Goal: Book appointment/travel/reservation

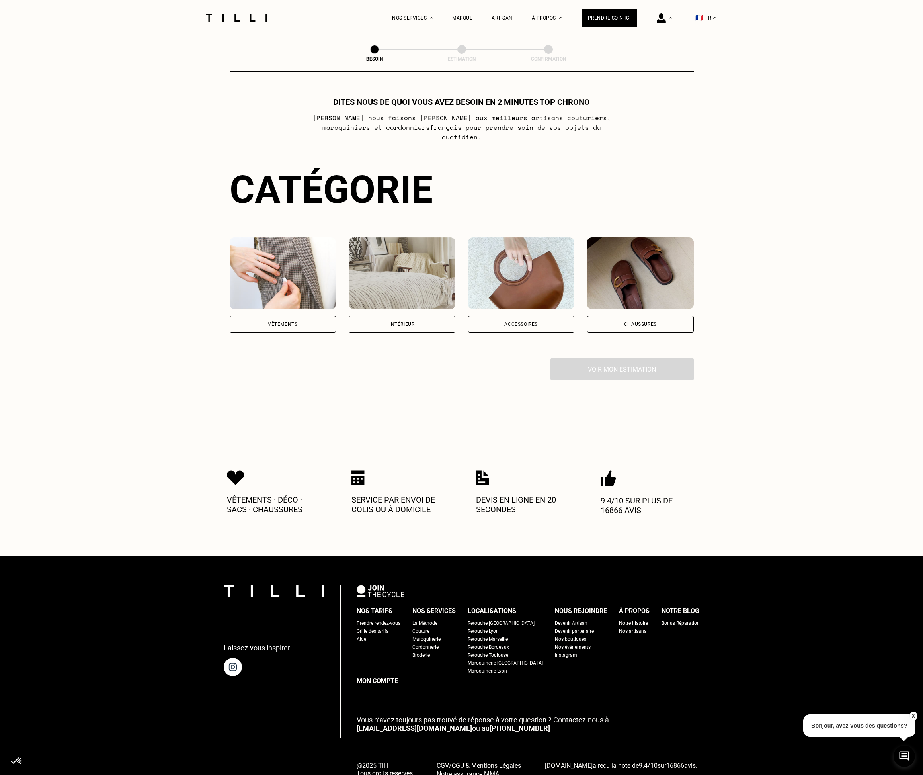
click at [275, 316] on div "Vêtements" at bounding box center [283, 324] width 107 height 17
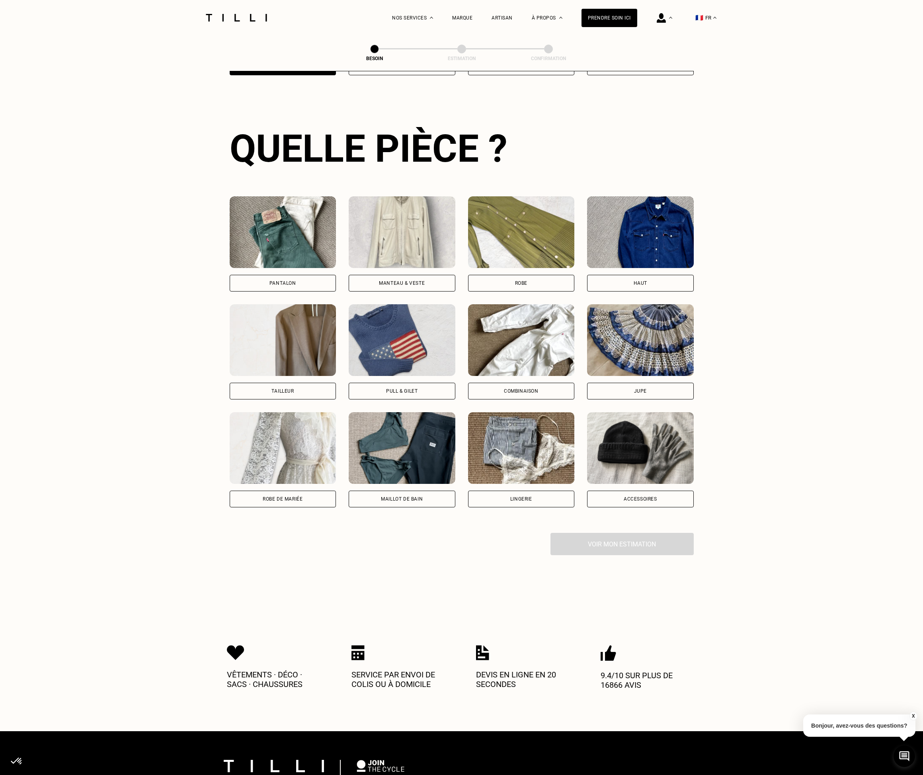
scroll to position [260, 0]
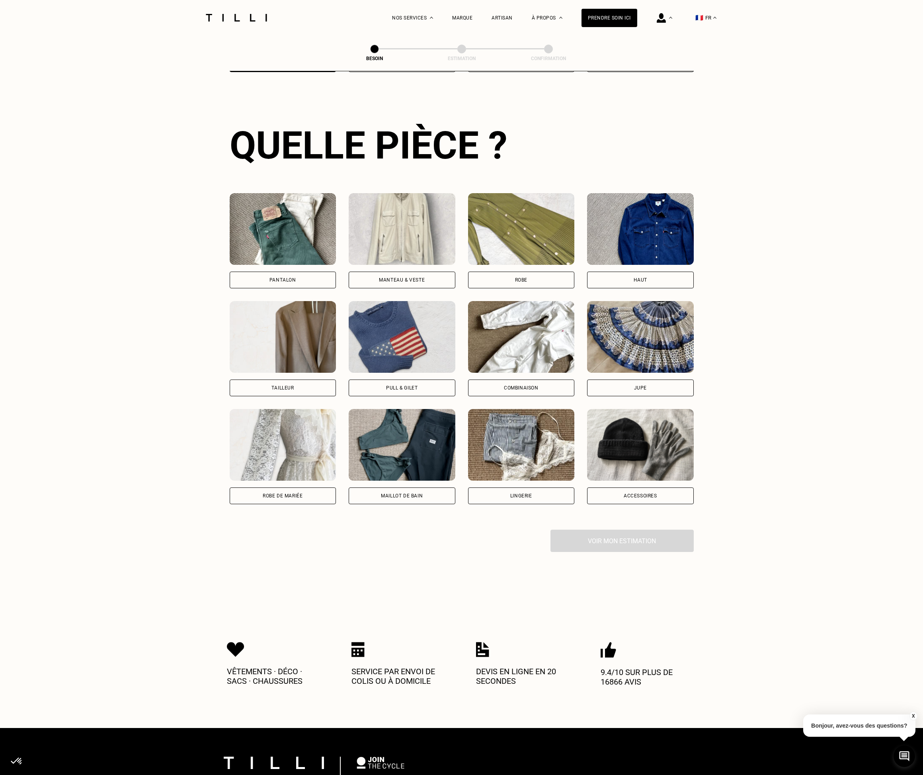
click at [295, 277] on div "Pantalon" at bounding box center [283, 279] width 27 height 5
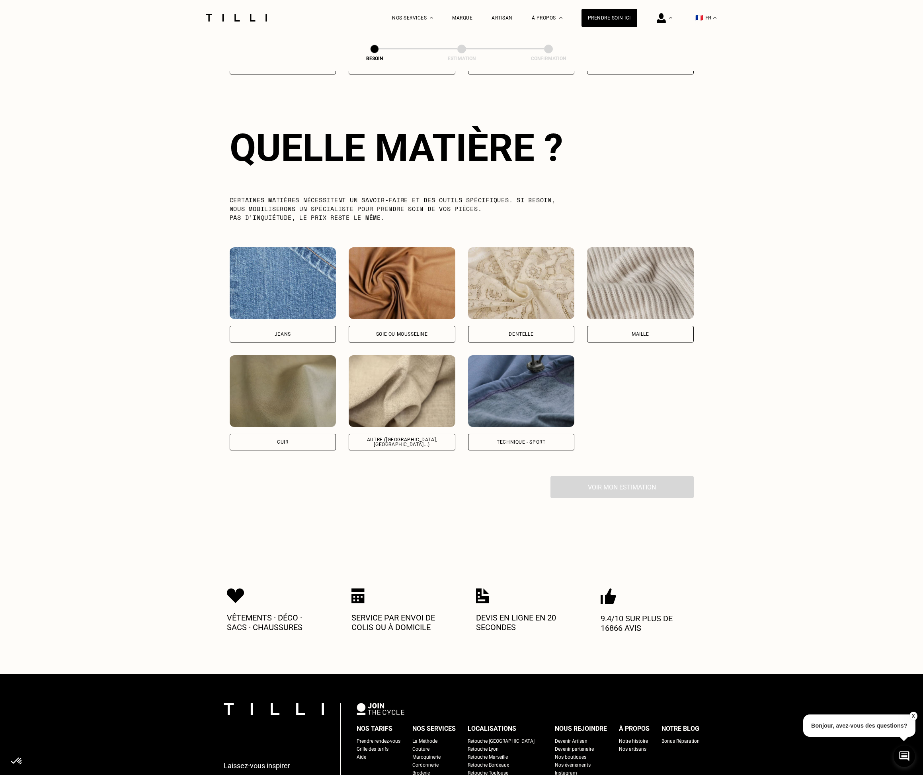
scroll to position [694, 0]
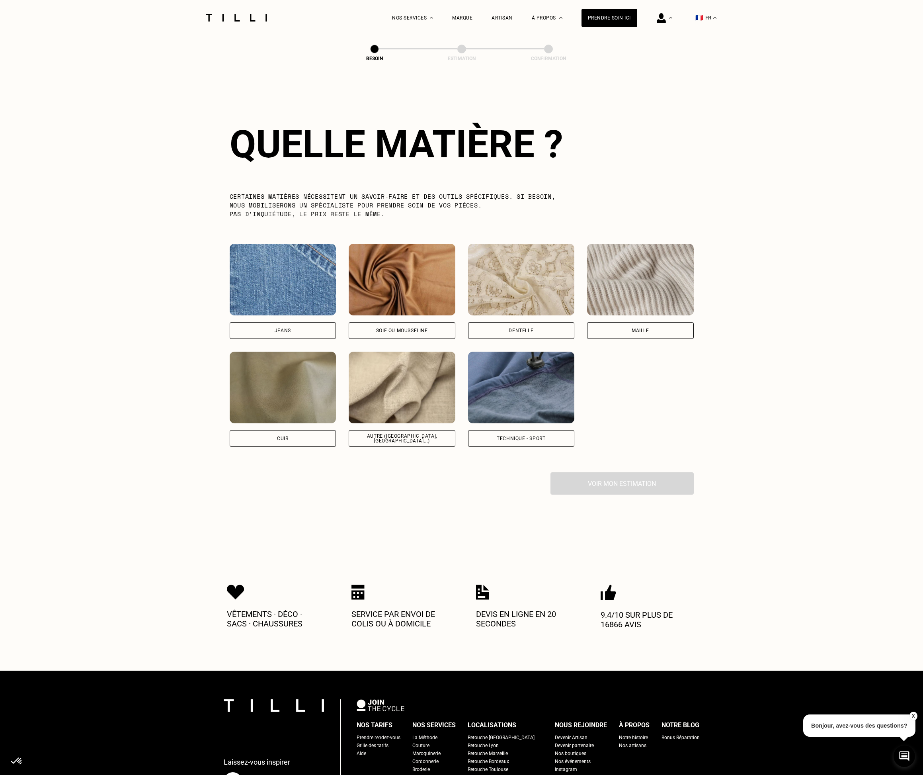
click at [394, 436] on div "Autre ([GEOGRAPHIC_DATA], [GEOGRAPHIC_DATA]...)" at bounding box center [402, 438] width 107 height 17
select select "FR"
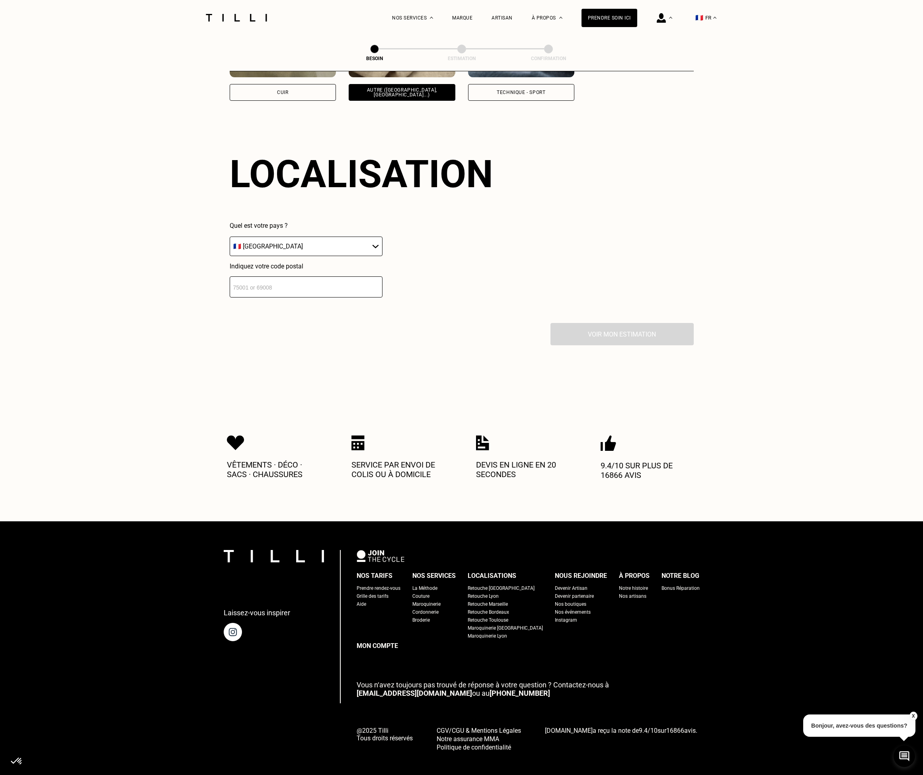
scroll to position [1040, 0]
click at [260, 244] on select "🇩🇪 [GEOGRAPHIC_DATA] 🇦🇹 [GEOGRAPHIC_DATA] 🇧🇪 [GEOGRAPHIC_DATA] 🇧🇬 Bulgarie 🇨🇾 C…" at bounding box center [306, 246] width 153 height 20
click at [230, 236] on select "🇩🇪 [GEOGRAPHIC_DATA] 🇦🇹 [GEOGRAPHIC_DATA] 🇧🇪 [GEOGRAPHIC_DATA] 🇧🇬 Bulgarie 🇨🇾 C…" at bounding box center [306, 246] width 153 height 20
click at [295, 287] on input "number" at bounding box center [306, 286] width 153 height 21
type input "29630"
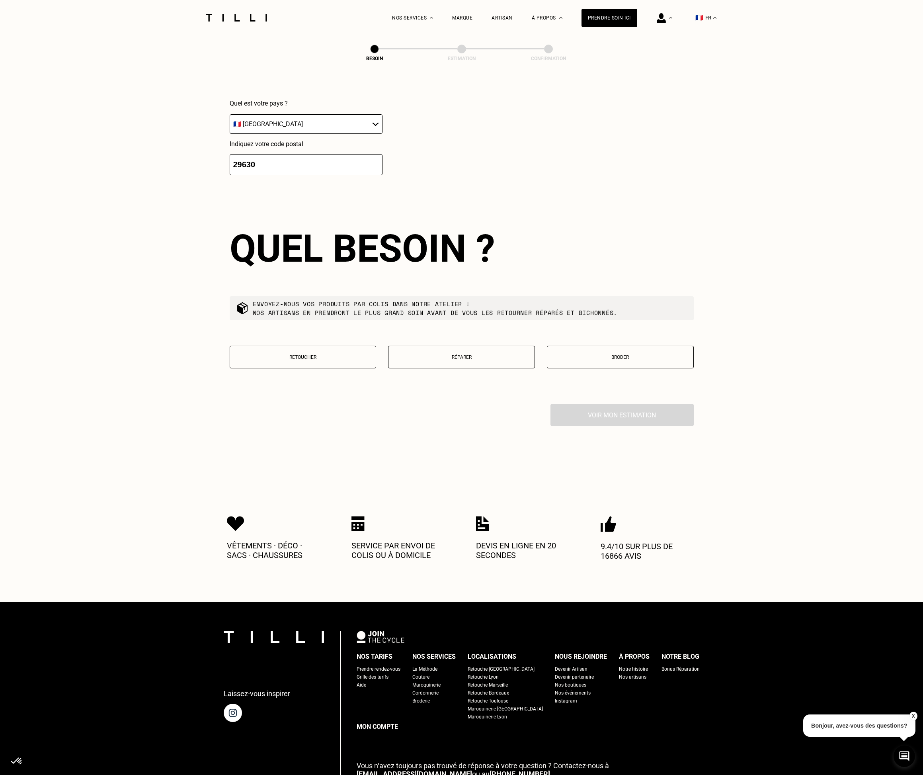
scroll to position [1244, 0]
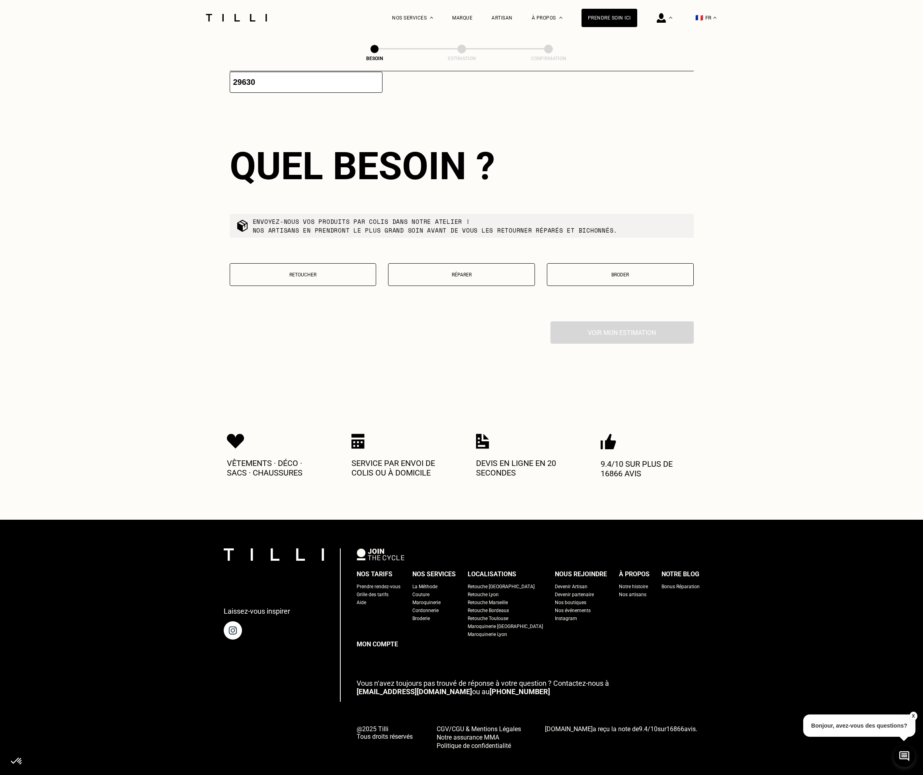
click at [309, 272] on p "Retoucher" at bounding box center [303, 275] width 138 height 6
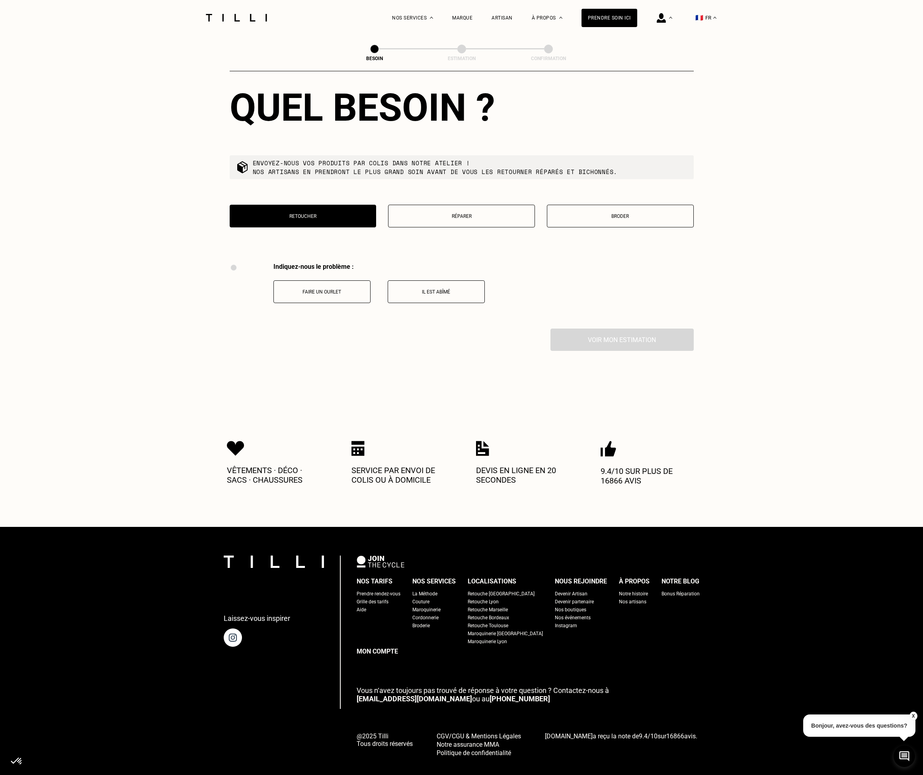
scroll to position [1310, 0]
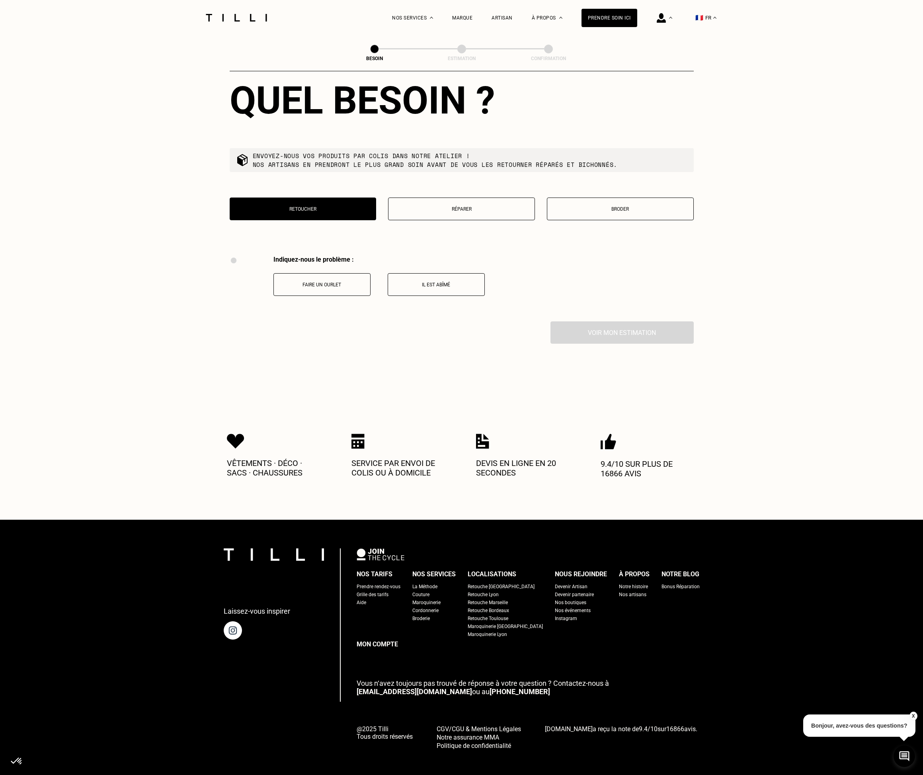
click at [317, 283] on p "Faire un ourlet" at bounding box center [322, 285] width 88 height 6
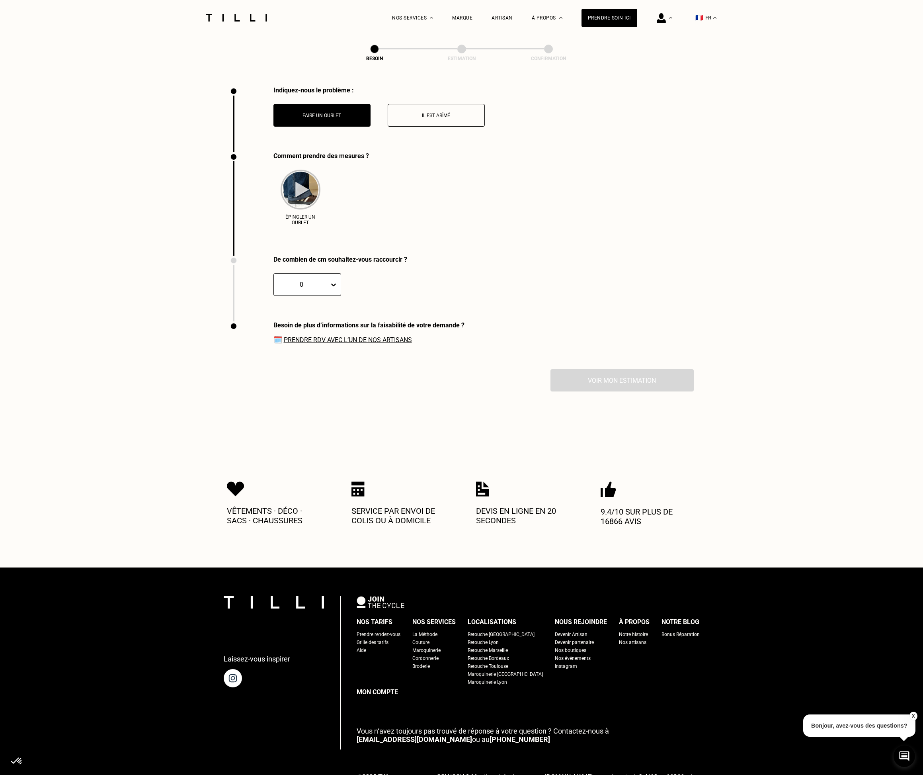
scroll to position [1488, 0]
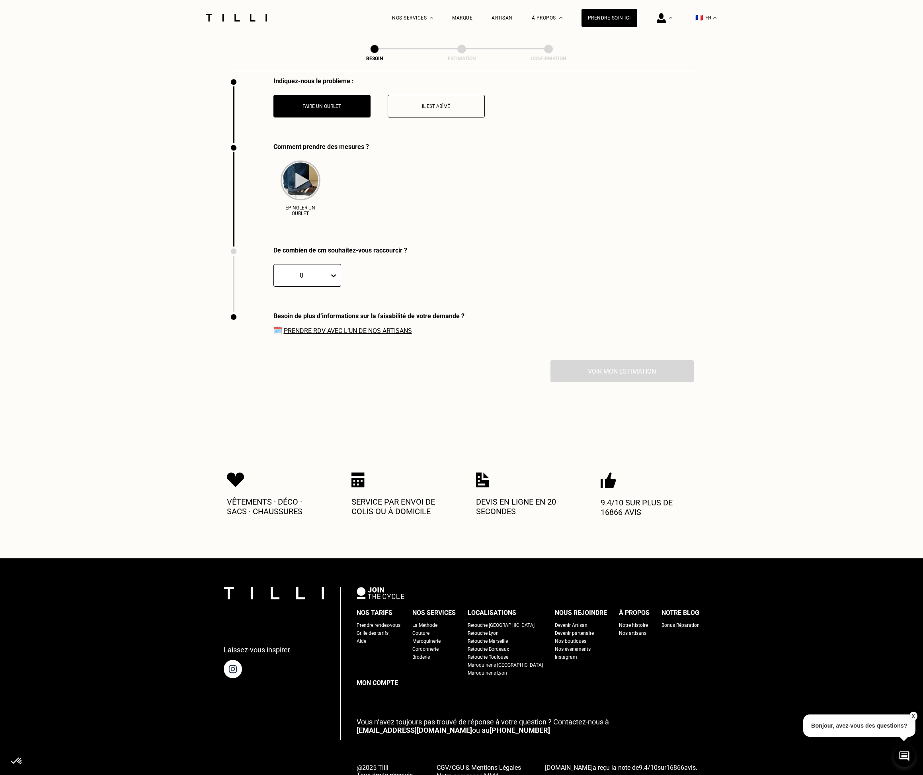
click at [336, 272] on icon at bounding box center [334, 276] width 8 height 8
click at [287, 369] on div "10" at bounding box center [289, 367] width 31 height 15
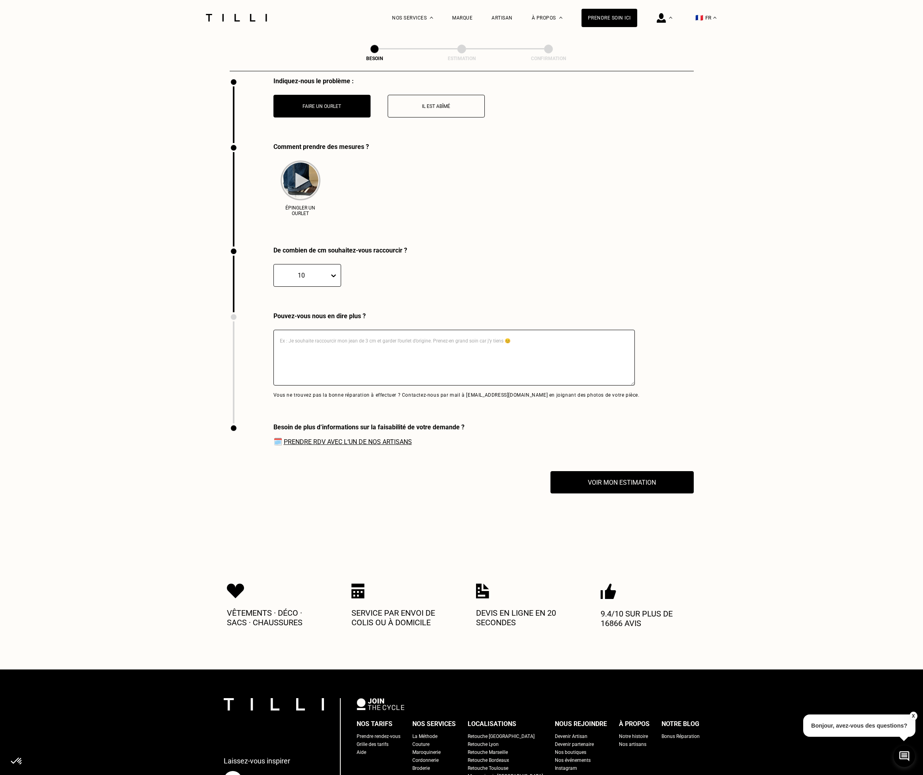
click at [311, 339] on textarea at bounding box center [454, 358] width 361 height 56
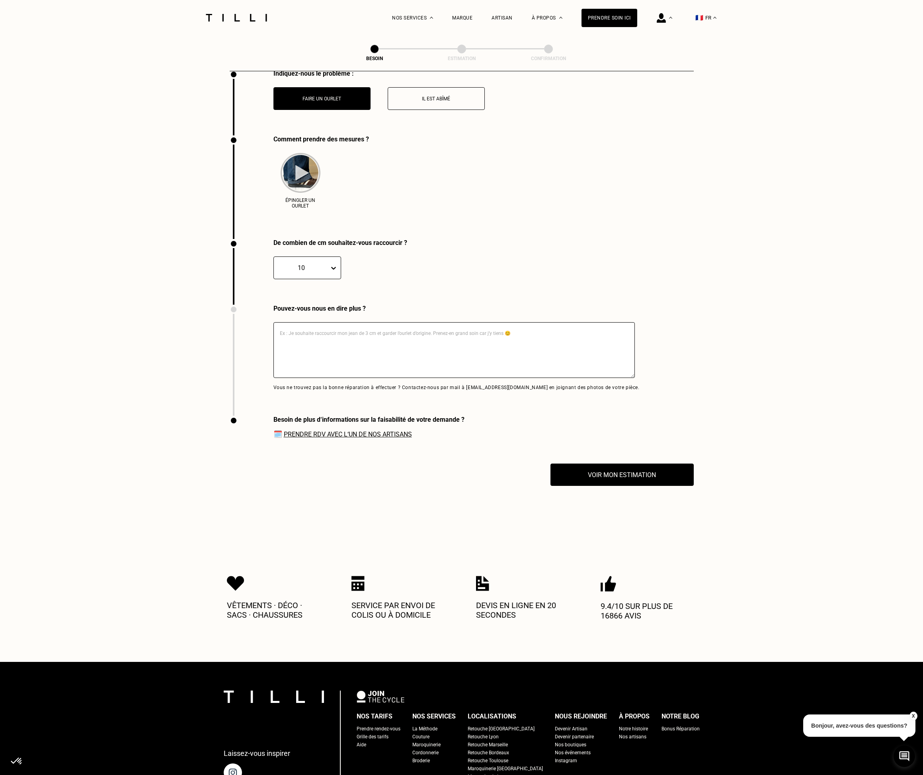
scroll to position [1497, 0]
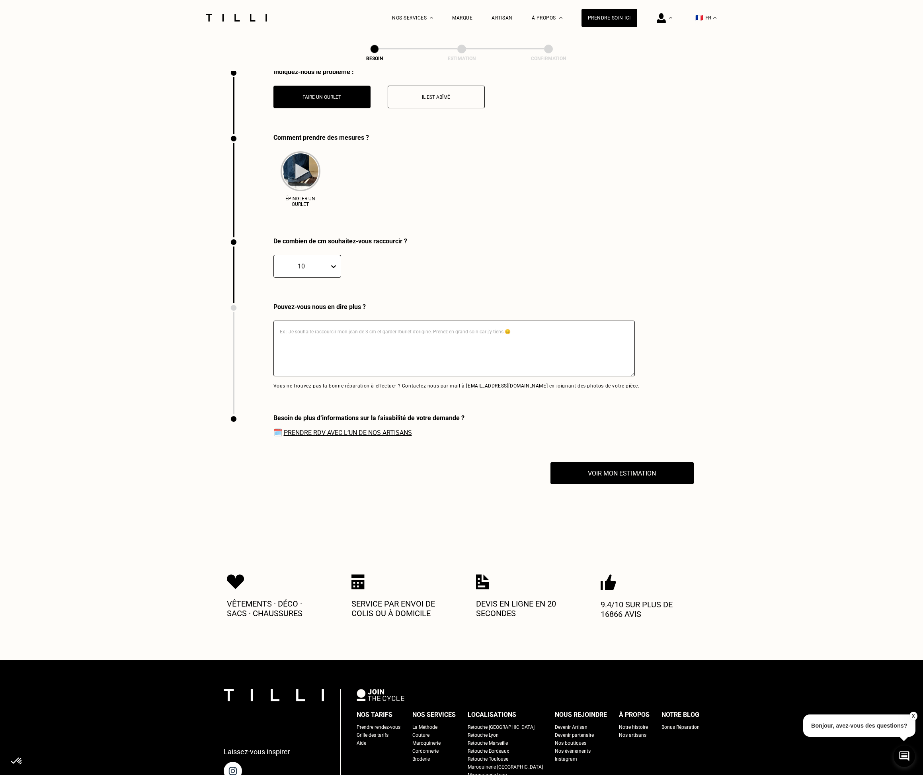
click at [336, 262] on icon at bounding box center [334, 266] width 8 height 8
click at [283, 389] on div "11" at bounding box center [289, 392] width 31 height 15
click at [289, 330] on textarea at bounding box center [454, 348] width 361 height 56
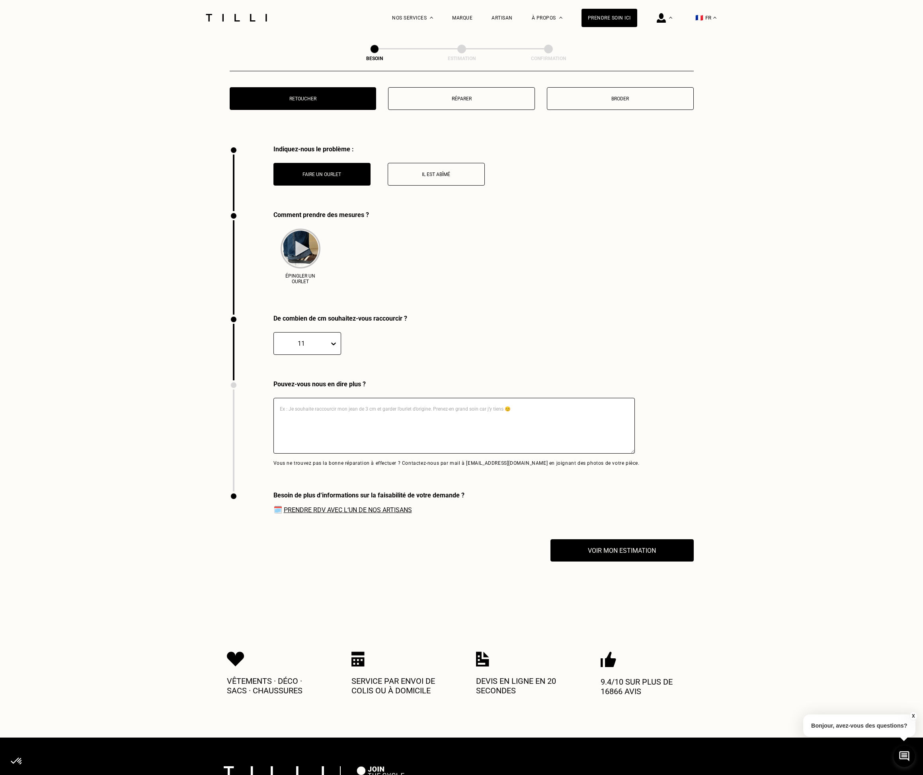
scroll to position [1380, 0]
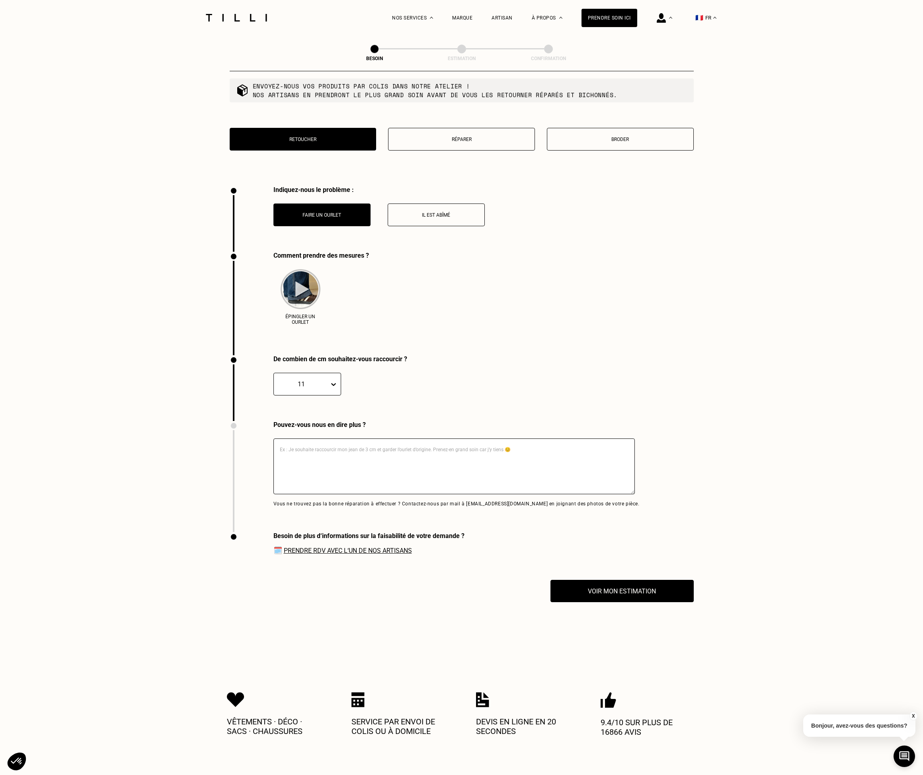
click at [352, 448] on textarea at bounding box center [454, 466] width 361 height 56
type textarea "Bonjour, je souhaite un raccourci invisible de 11 cm plus court"
click at [622, 591] on button "Voir mon estimation" at bounding box center [622, 590] width 158 height 25
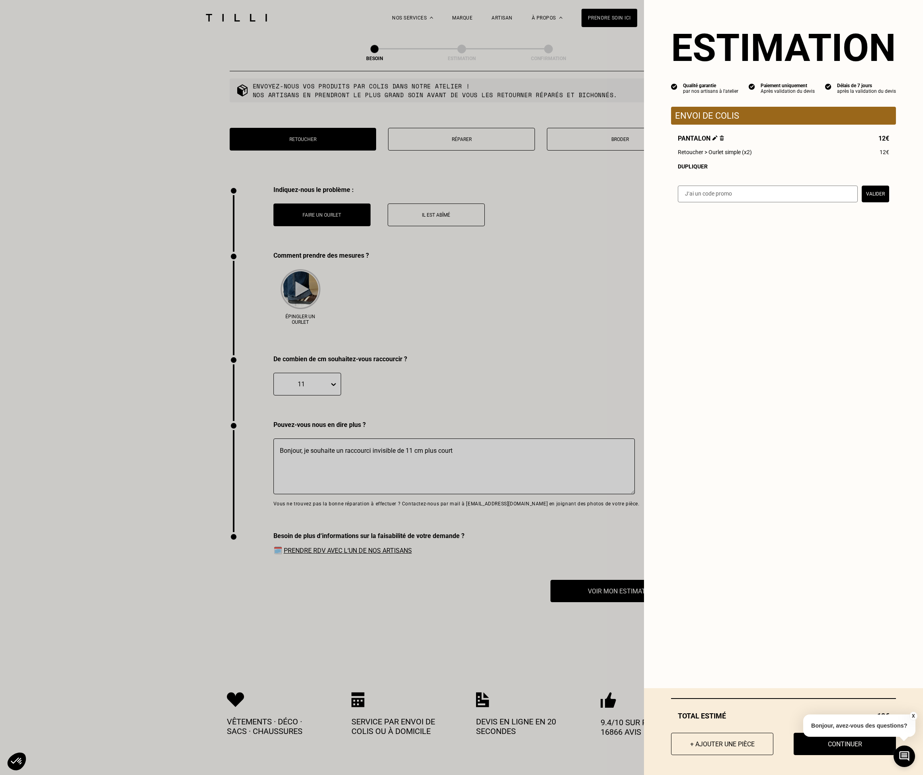
click at [868, 195] on button "Valider" at bounding box center [875, 194] width 27 height 17
click at [699, 202] on input "text" at bounding box center [768, 194] width 180 height 17
drag, startPoint x: 819, startPoint y: 748, endPoint x: 803, endPoint y: 744, distance: 16.4
click at [799, 745] on button "Continuer" at bounding box center [845, 744] width 102 height 22
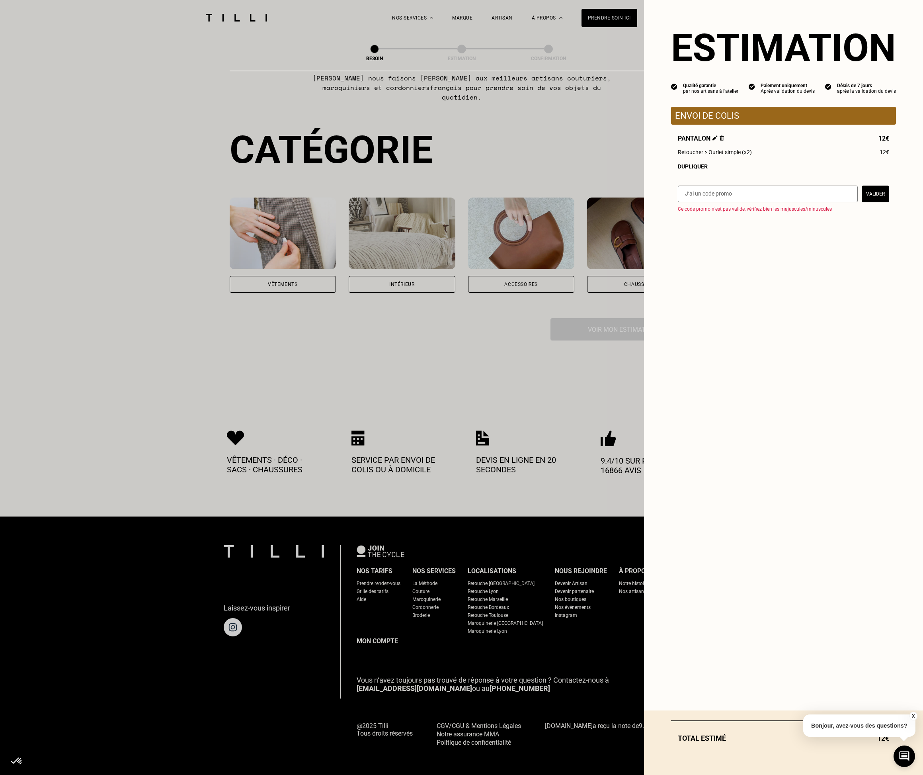
scroll to position [32, 0]
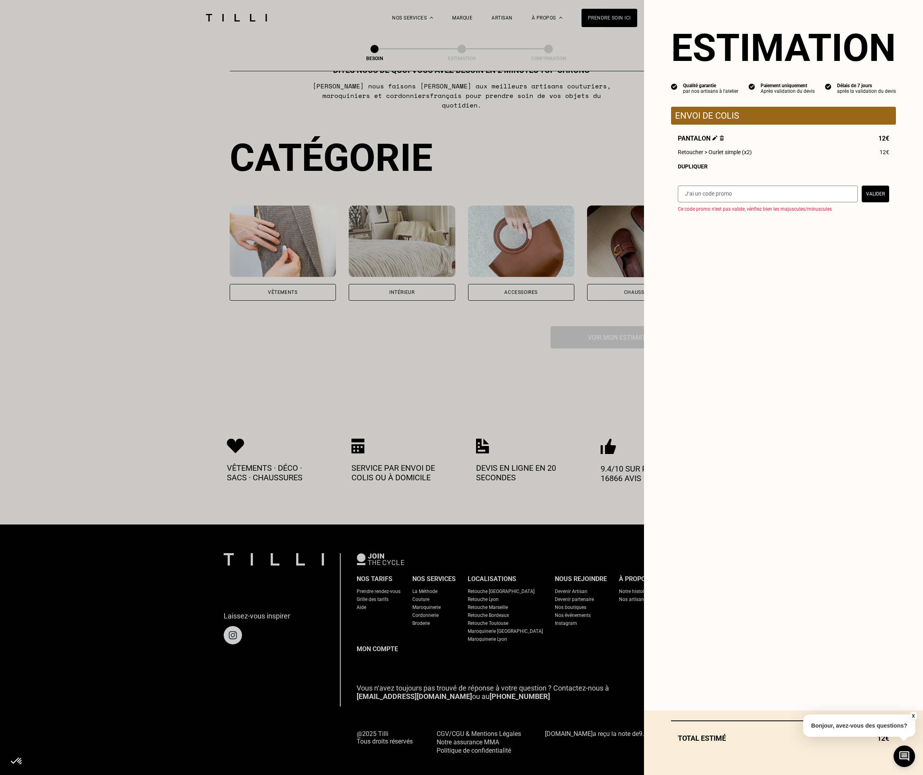
select select "FR"
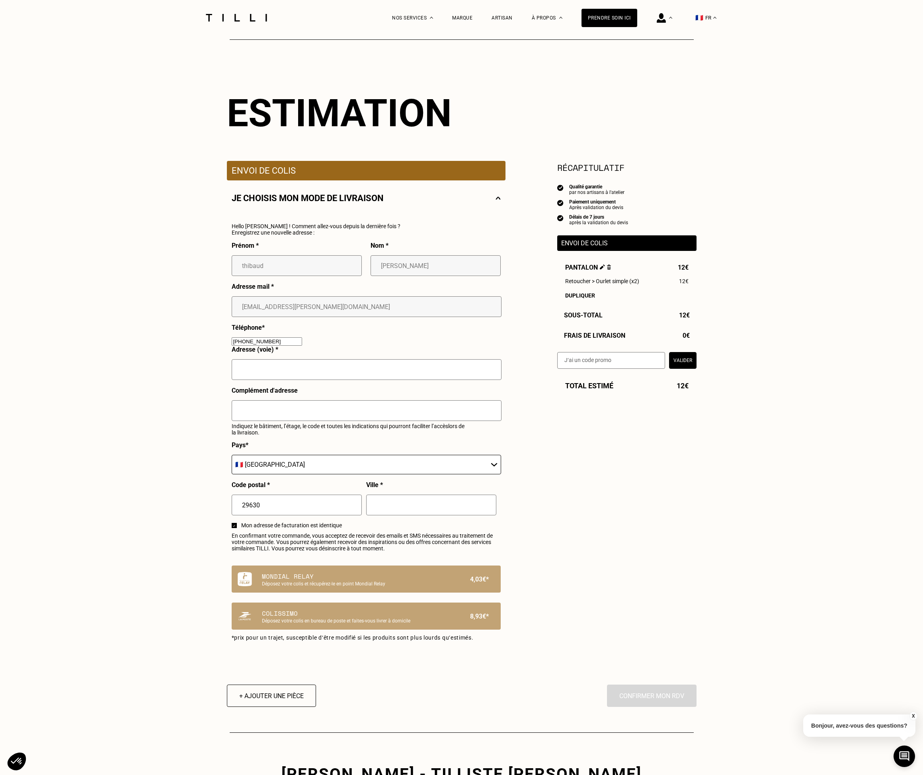
type input "06 49 60 07 71"
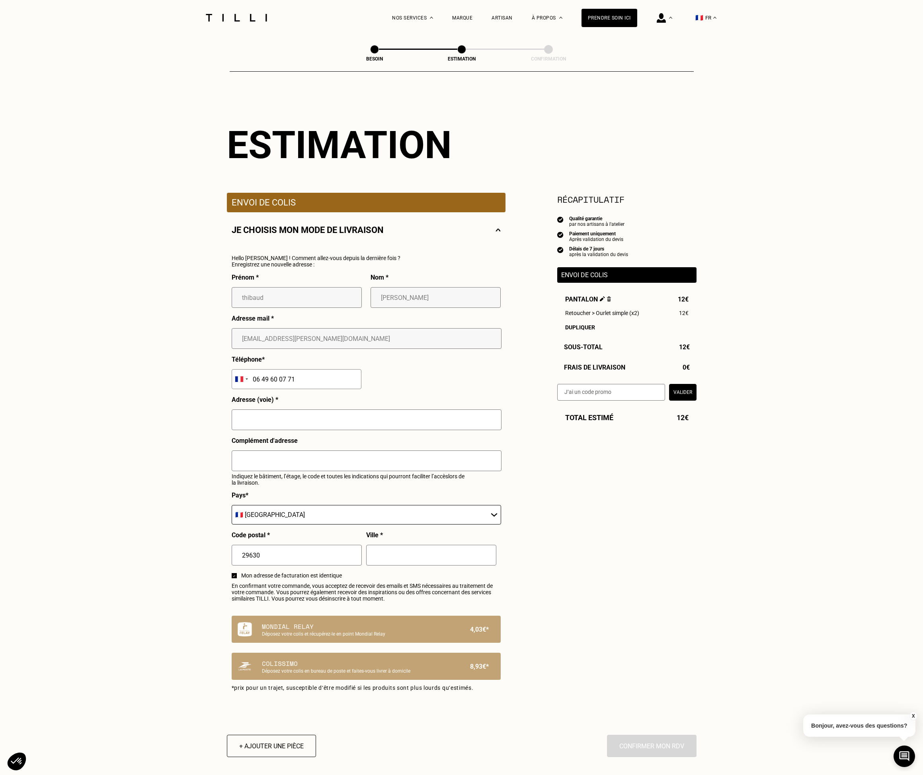
click at [268, 423] on input "text" at bounding box center [367, 419] width 270 height 21
type input "[STREET_ADDRESS]"
type input "Saint-[PERSON_NAME]-Du-Doigt"
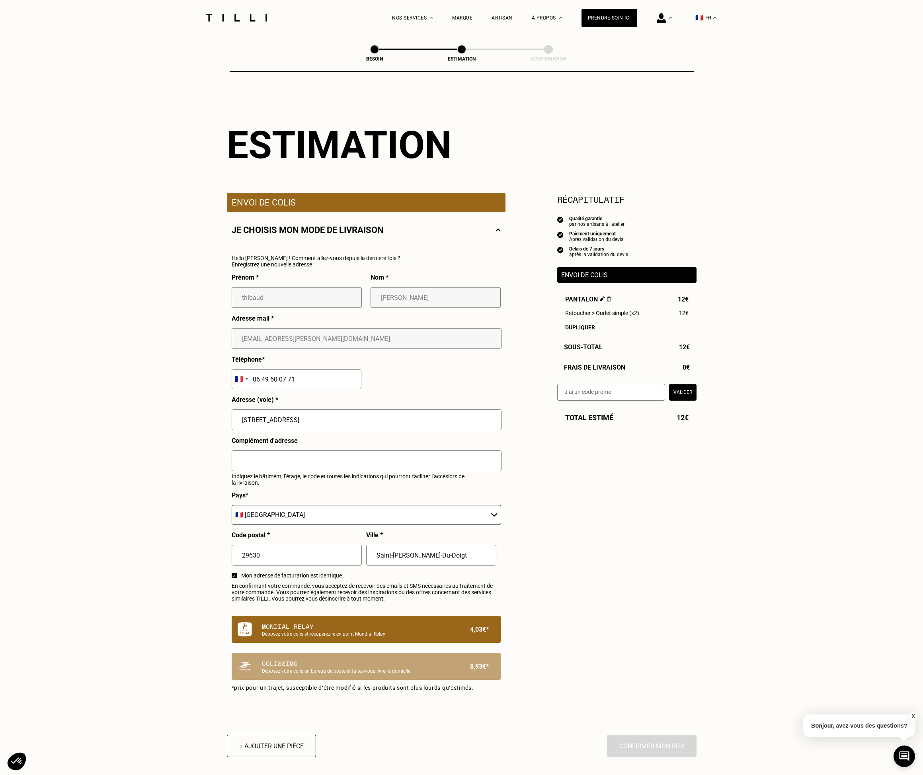
click at [285, 630] on p "Mondial Relay" at bounding box center [353, 626] width 182 height 10
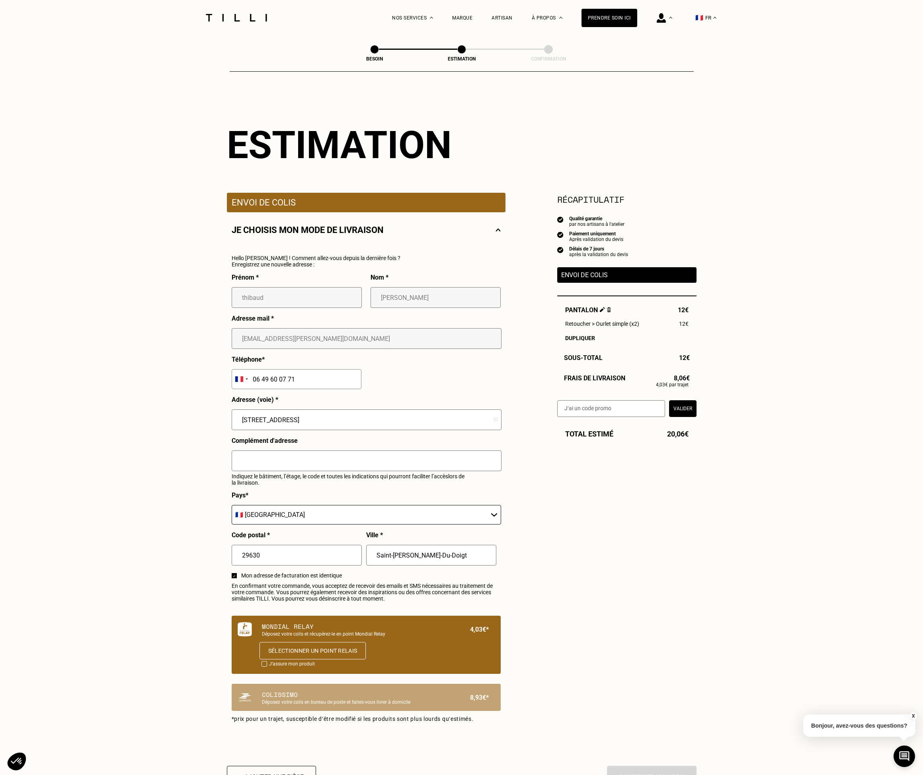
click at [298, 656] on button "Sélectionner un point relais" at bounding box center [312, 651] width 106 height 18
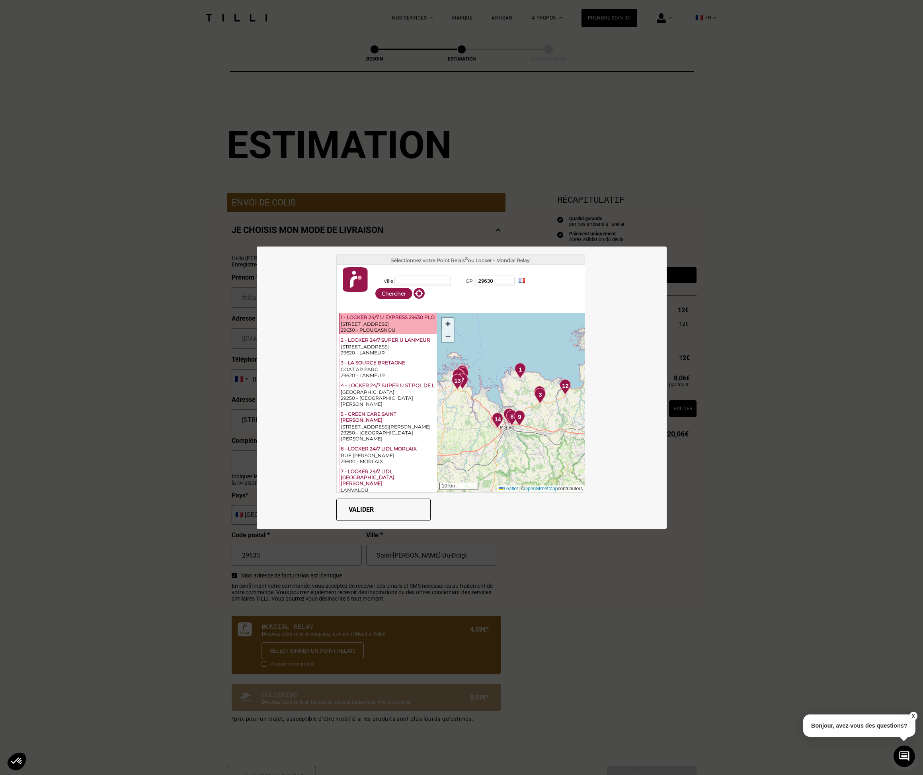
click at [355, 320] on div "1 - LOCKER 24/7 U EXPRESS 29630 PLO" at bounding box center [388, 317] width 95 height 7
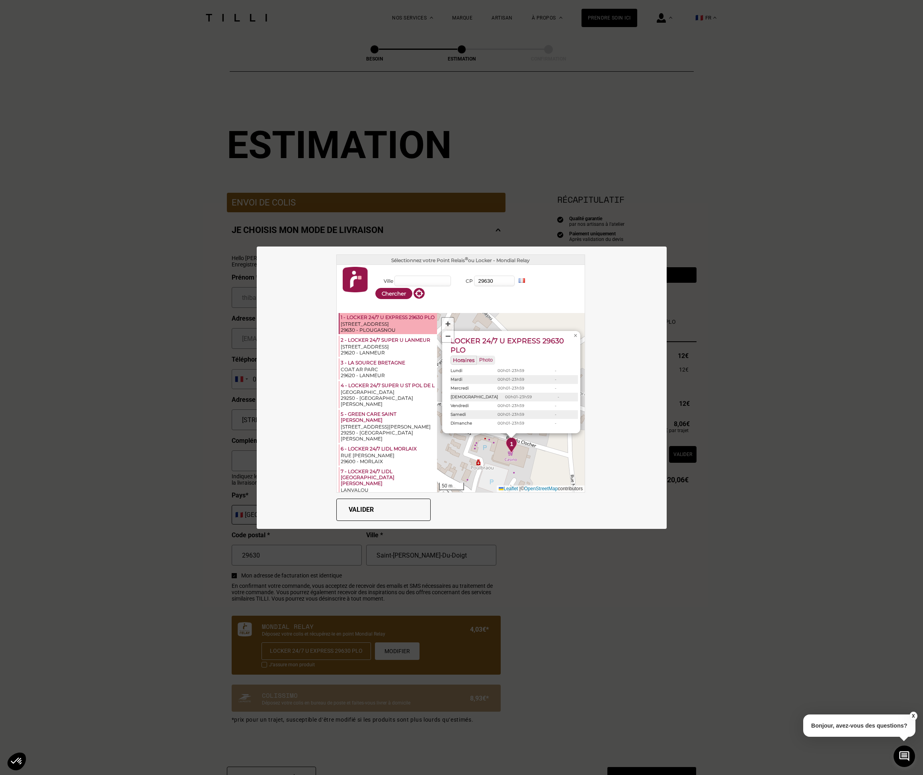
click at [352, 512] on button "Valider" at bounding box center [383, 509] width 94 height 22
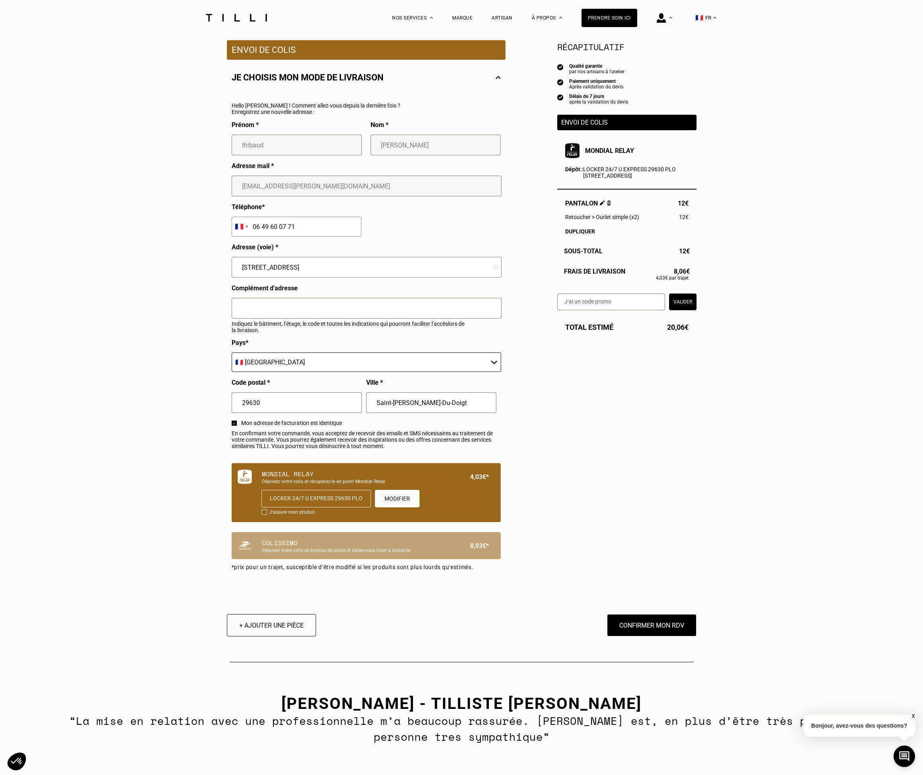
scroll to position [159, 0]
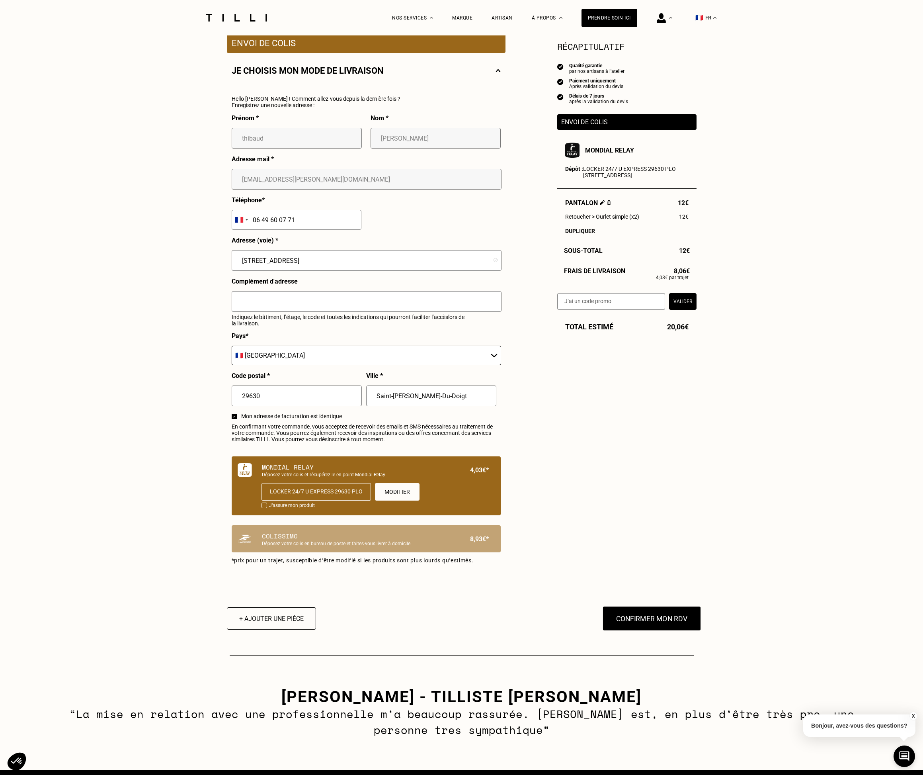
click at [670, 630] on button "Confirmer mon RDV" at bounding box center [651, 618] width 99 height 25
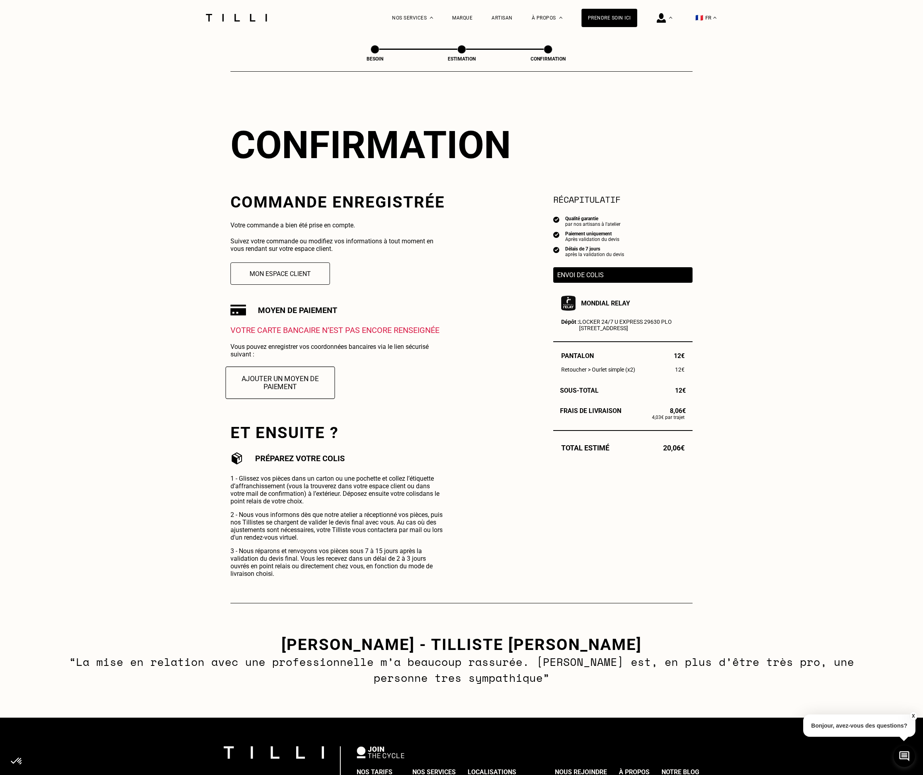
click at [267, 388] on button "Ajouter un moyen de paiement" at bounding box center [280, 382] width 109 height 32
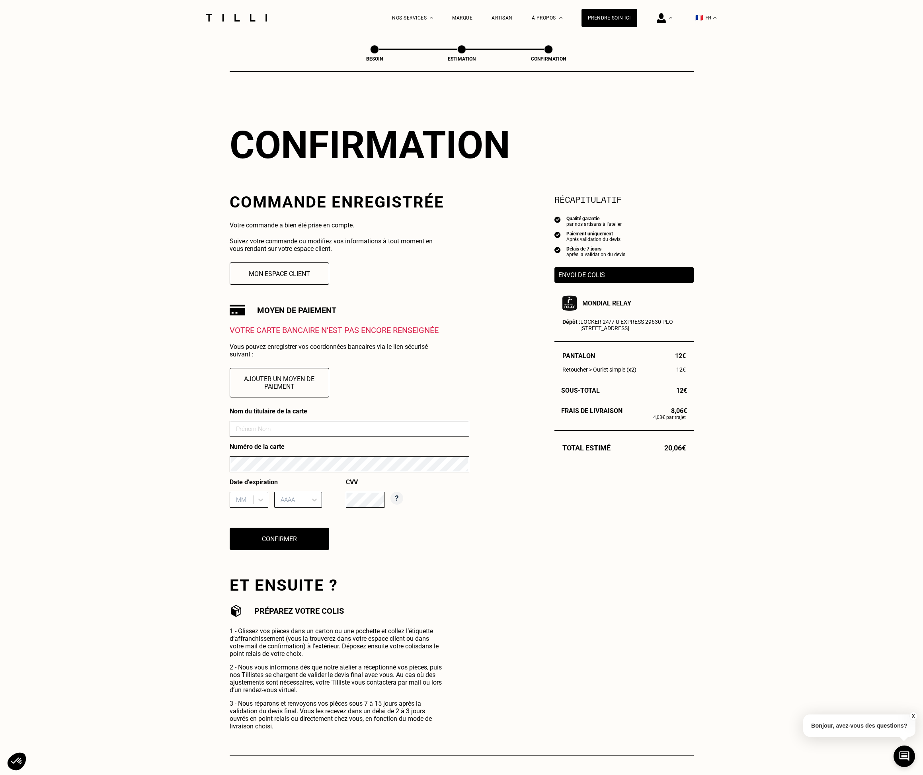
click at [267, 429] on input at bounding box center [350, 429] width 240 height 16
type input "[PERSON_NAME]"
type input "03"
type input "2027"
click at [252, 534] on button "Confirmer" at bounding box center [279, 538] width 109 height 25
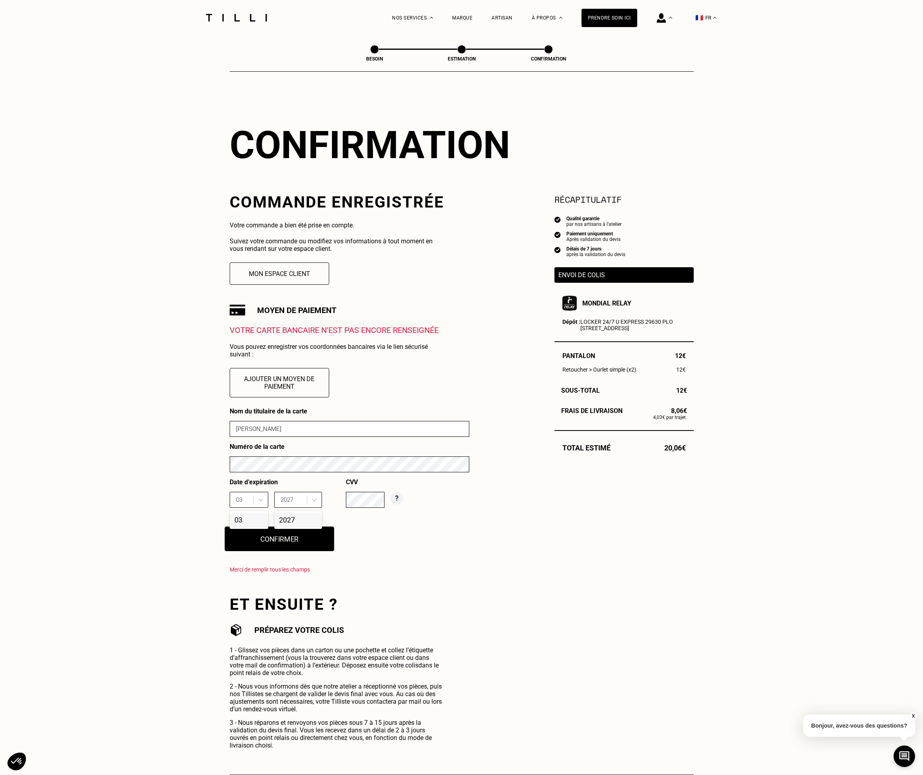
click at [252, 543] on button "Confirmer" at bounding box center [279, 538] width 109 height 25
click at [426, 568] on p "Merci de remplir tous les champs" at bounding box center [350, 569] width 240 height 8
click at [228, 522] on div "Besoin Estimation Confirmation Confirmation Commande enregistrée Votre commande…" at bounding box center [461, 404] width 487 height 739
click at [244, 523] on div "03" at bounding box center [249, 519] width 39 height 15
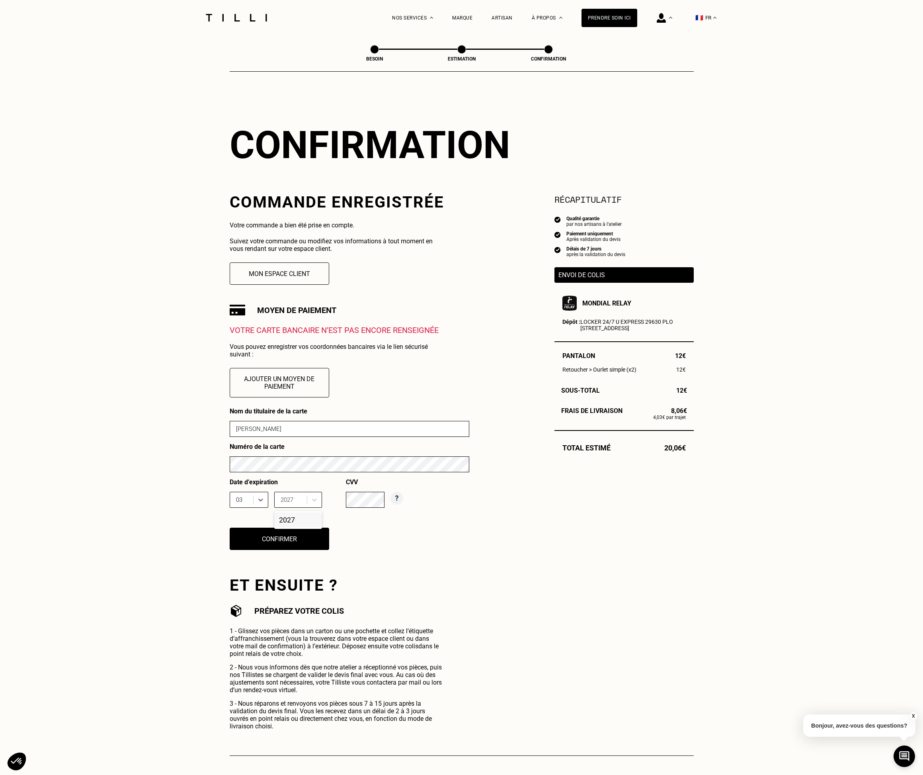
click at [297, 523] on div "2027" at bounding box center [298, 519] width 48 height 15
click at [283, 541] on button "Confirmer" at bounding box center [279, 538] width 109 height 25
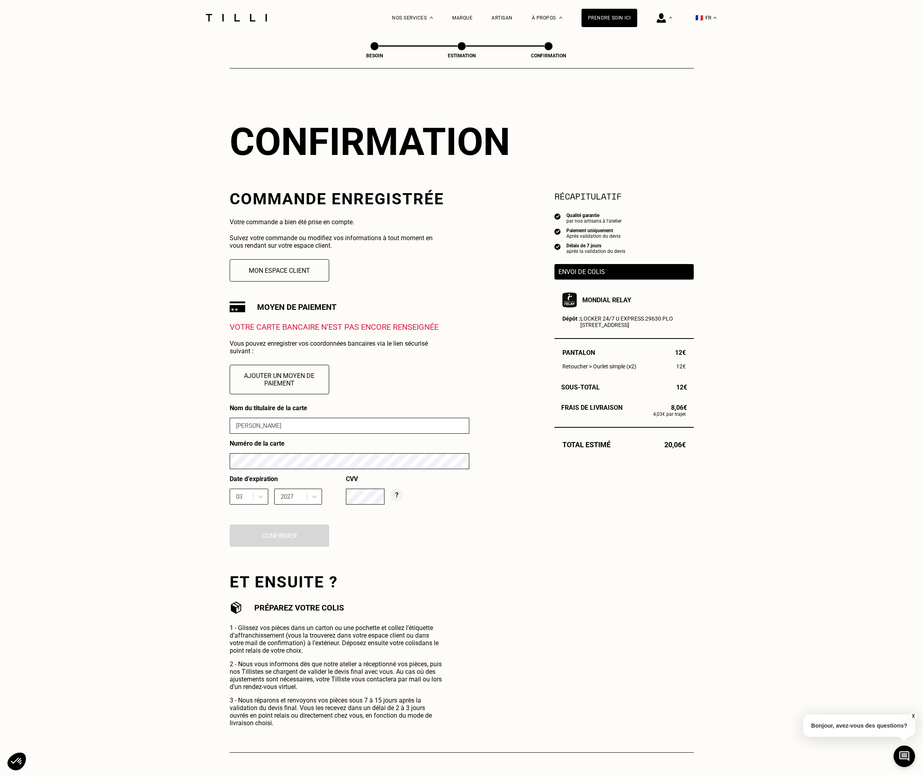
scroll to position [5, 0]
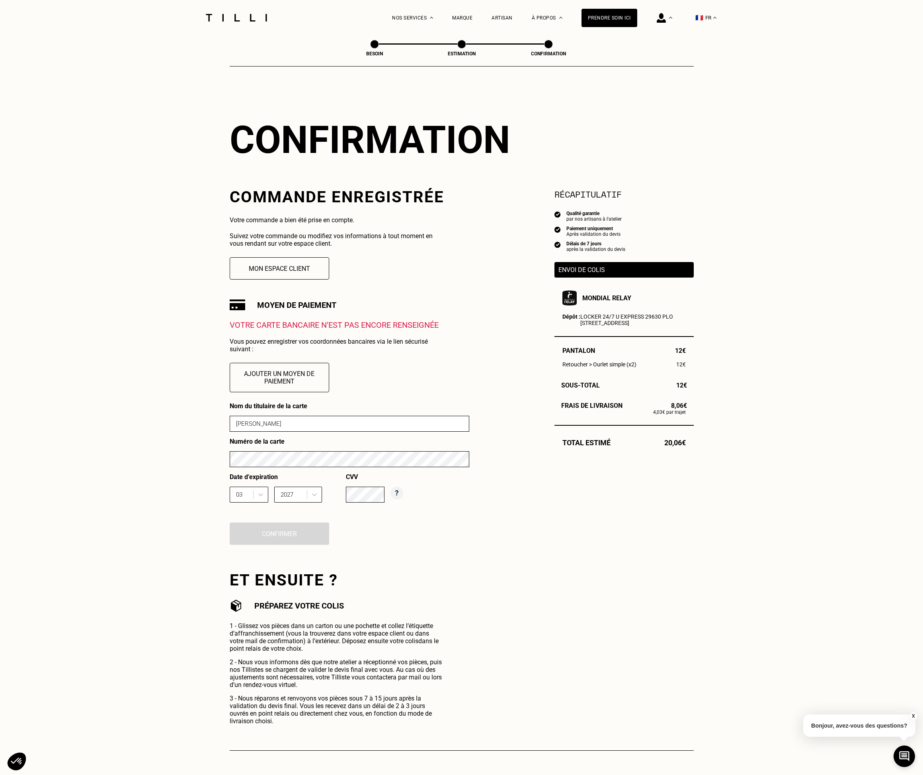
click at [285, 426] on input "[PERSON_NAME]" at bounding box center [350, 424] width 240 height 16
type input "[PERSON_NAME]"
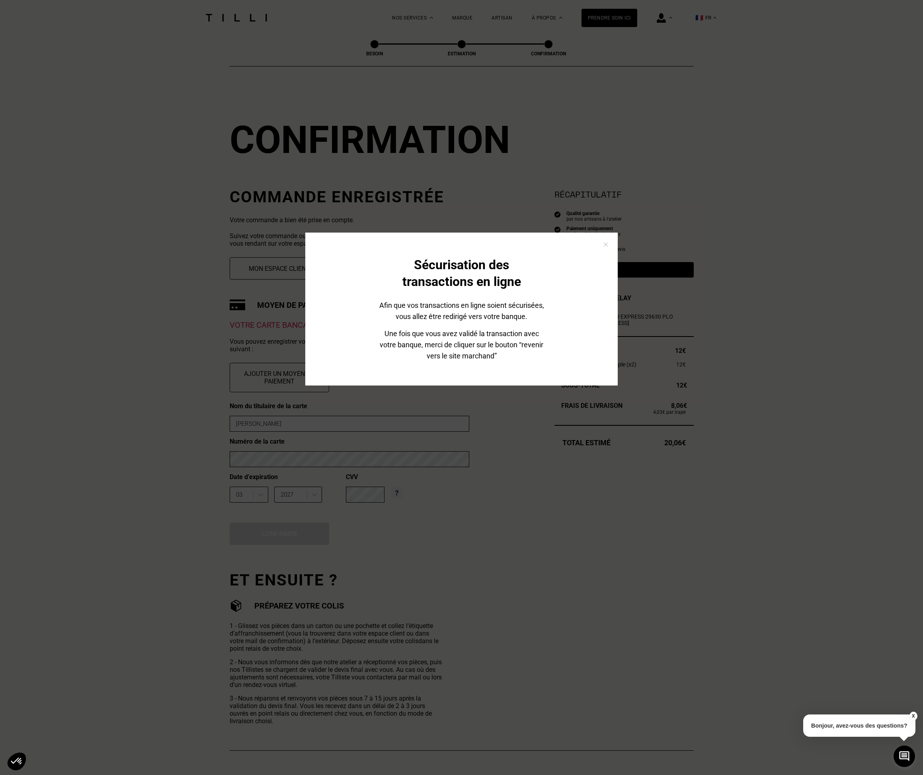
click at [512, 449] on div "Sécurisation des transactions en ligne Afin que vos transactions en ligne soien…" at bounding box center [461, 387] width 923 height 775
